Goal: Find contact information: Find contact information

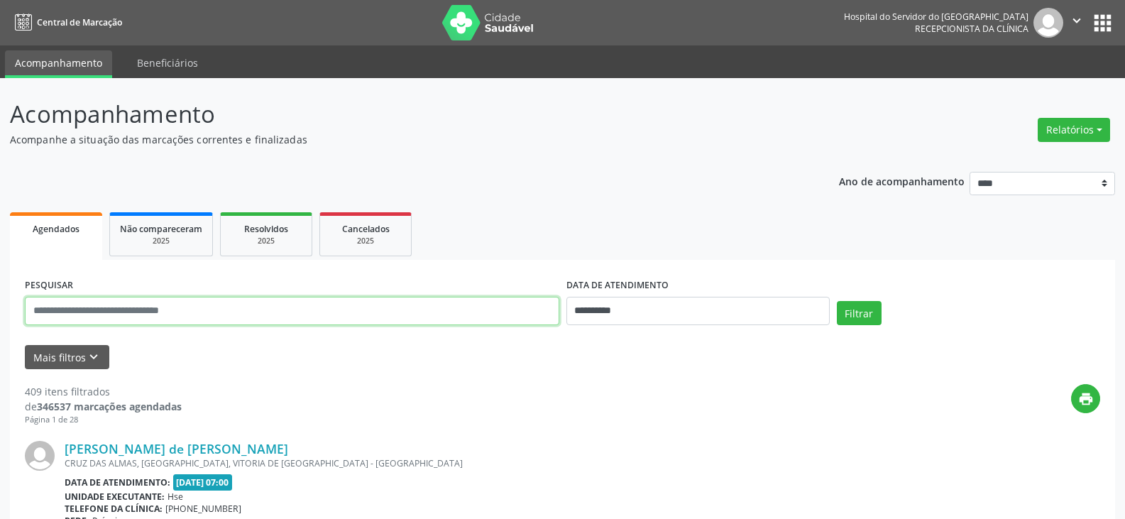
click at [514, 314] on input "text" at bounding box center [292, 311] width 534 height 28
type input "**********"
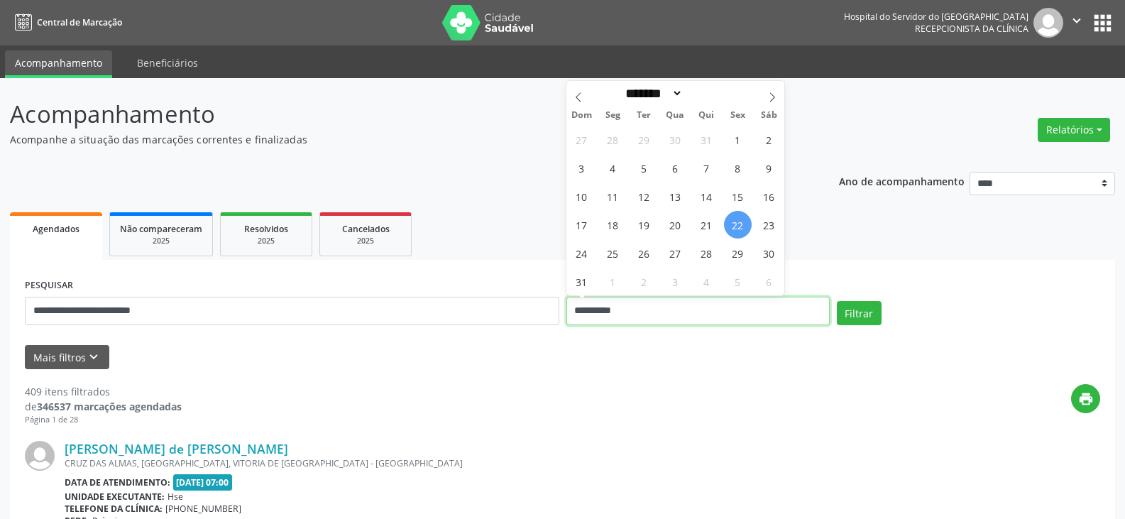
drag, startPoint x: 642, startPoint y: 309, endPoint x: 612, endPoint y: 309, distance: 29.8
click at [612, 309] on input "**********" at bounding box center [697, 311] width 263 height 28
click at [283, 235] on div "Resolvidos" at bounding box center [266, 228] width 71 height 15
select select "*"
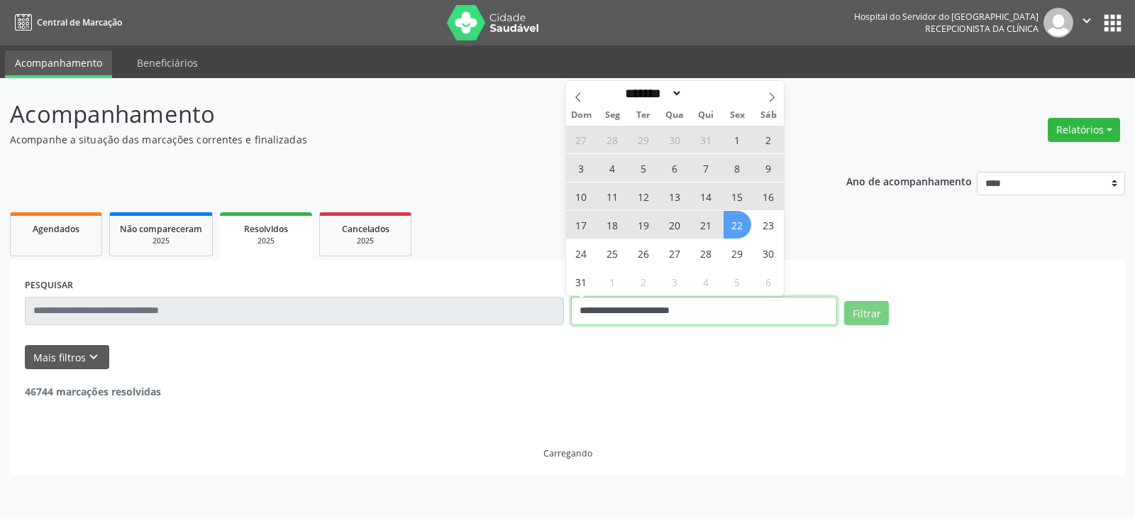
click at [710, 310] on input "**********" at bounding box center [704, 311] width 266 height 28
select select "*"
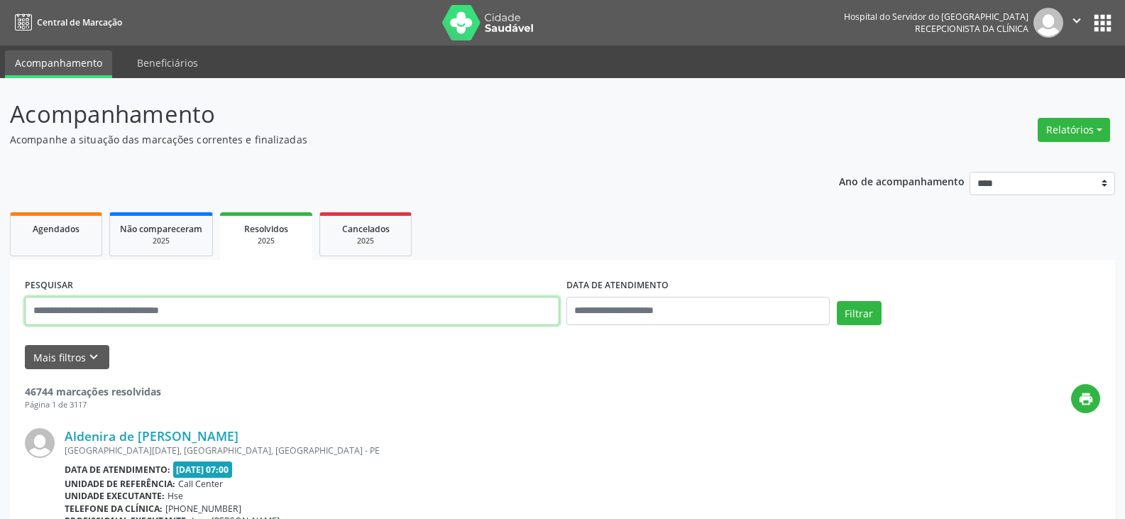
click at [192, 306] on input "text" at bounding box center [292, 311] width 534 height 28
type input "**********"
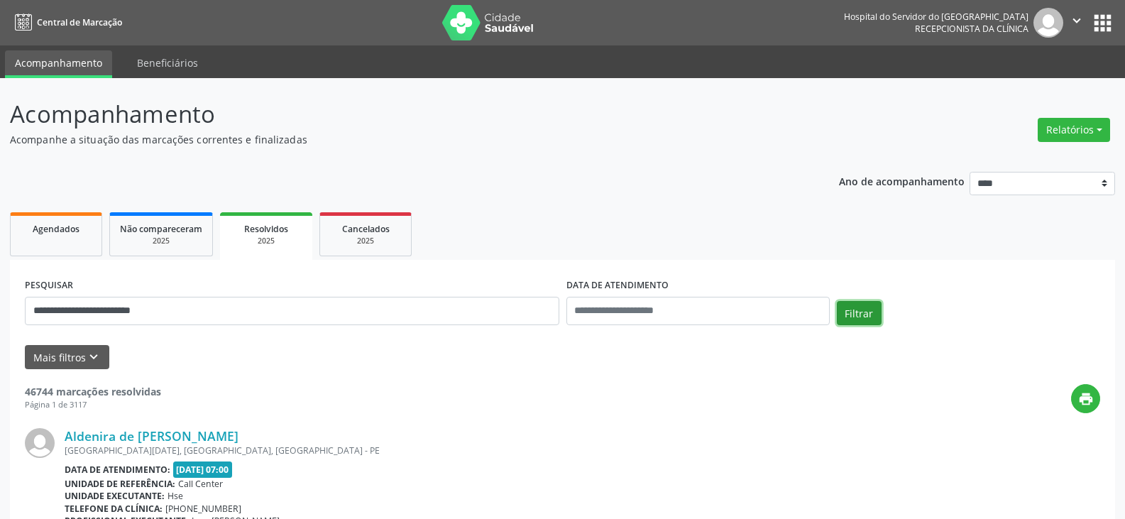
click at [863, 311] on button "Filtrar" at bounding box center [858, 313] width 45 height 24
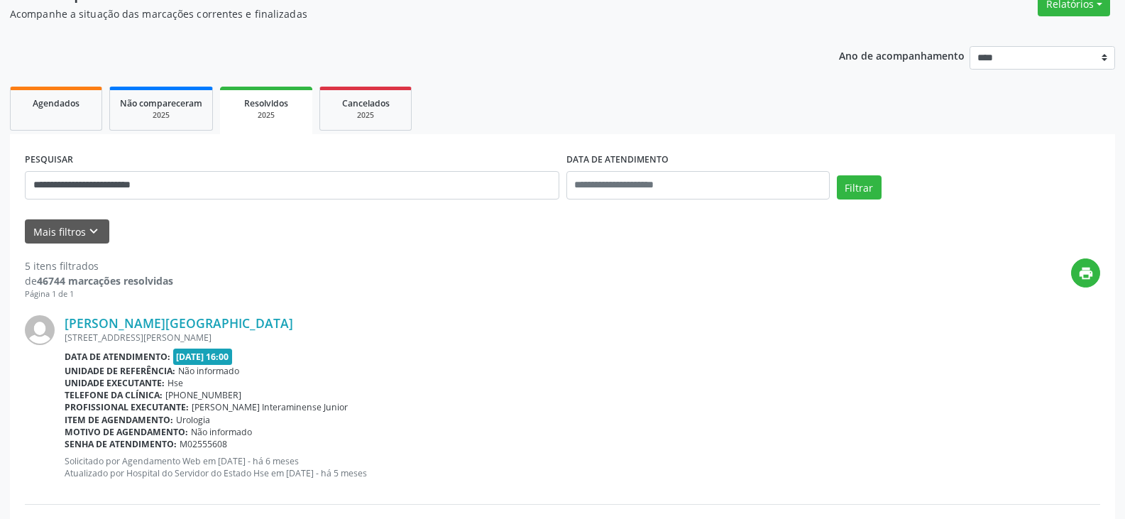
scroll to position [142, 0]
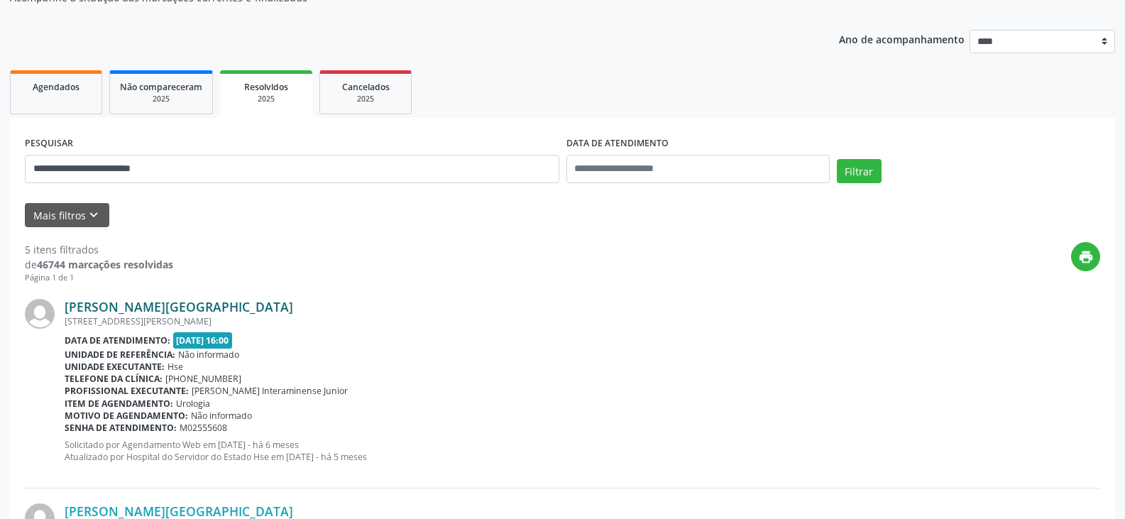
click at [117, 307] on link "[PERSON_NAME][GEOGRAPHIC_DATA]" at bounding box center [179, 307] width 228 height 16
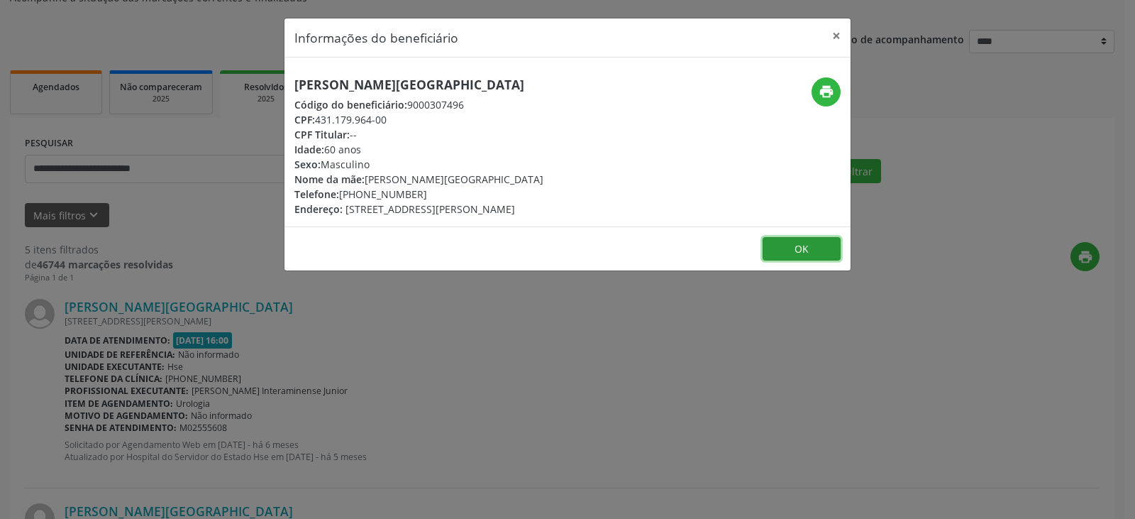
click at [833, 251] on button "OK" at bounding box center [802, 249] width 78 height 24
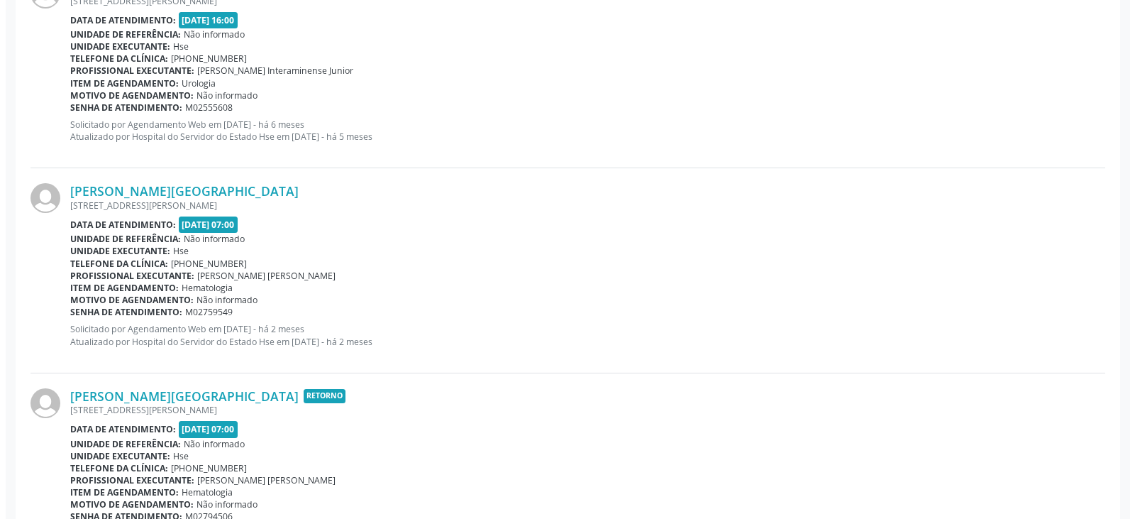
scroll to position [497, 0]
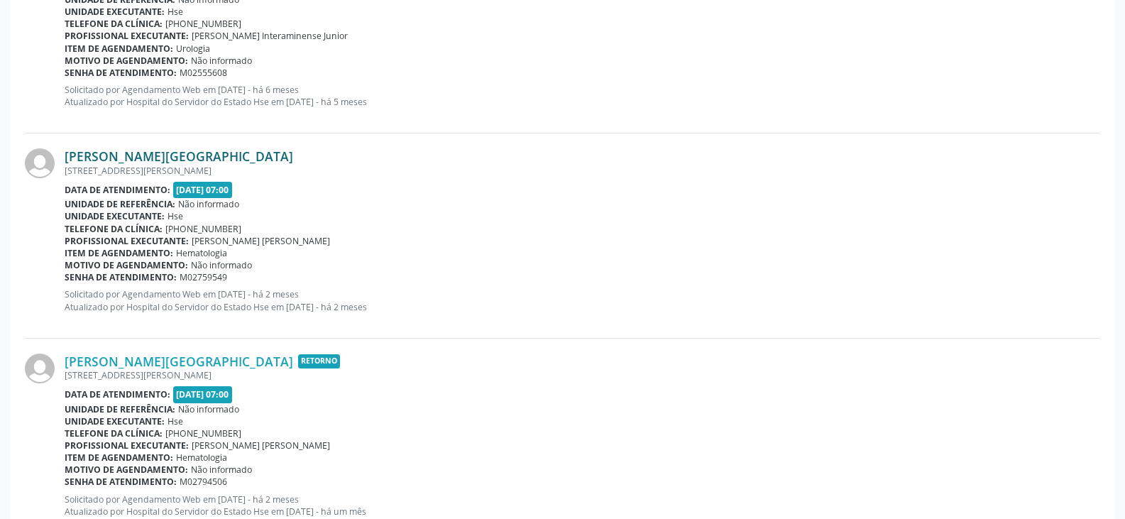
click at [163, 160] on link "[PERSON_NAME][GEOGRAPHIC_DATA]" at bounding box center [179, 156] width 228 height 16
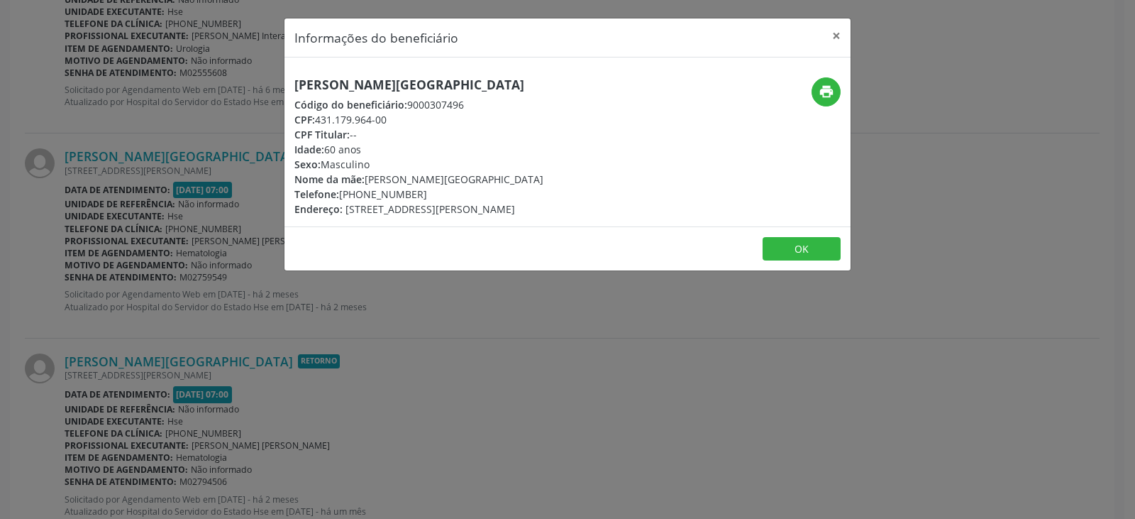
drag, startPoint x: 416, startPoint y: 194, endPoint x: 362, endPoint y: 194, distance: 53.9
click at [362, 194] on div "Telefone: [PHONE_NUMBER]" at bounding box center [418, 194] width 249 height 15
copy div "99984-4403"
click at [495, 92] on div "[PERSON_NAME][GEOGRAPHIC_DATA] Código do beneficiário: 9000307496 CPF: 431.179.…" at bounding box center [418, 146] width 249 height 139
drag, startPoint x: 486, startPoint y: 81, endPoint x: 292, endPoint y: 79, distance: 194.4
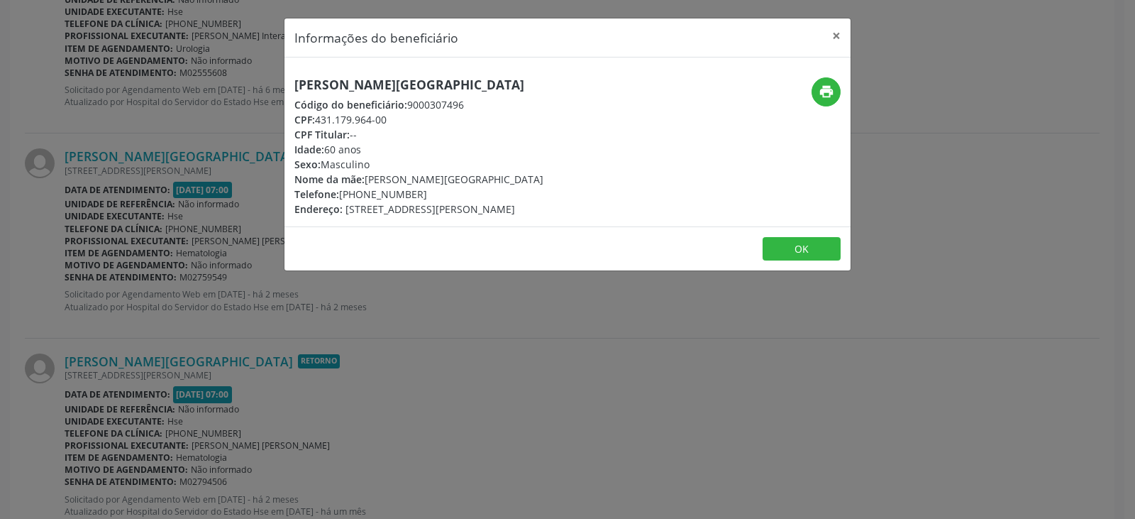
click at [292, 80] on div "[PERSON_NAME][GEOGRAPHIC_DATA] Código do beneficiário: 9000307496 CPF: 431.179.…" at bounding box center [472, 146] width 377 height 139
copy h5 "[PERSON_NAME][GEOGRAPHIC_DATA]"
drag, startPoint x: 416, startPoint y: 194, endPoint x: 362, endPoint y: 194, distance: 53.9
click at [362, 194] on div "Telefone: [PHONE_NUMBER]" at bounding box center [418, 194] width 249 height 15
copy div "99984-4403"
